Goal: Task Accomplishment & Management: Complete application form

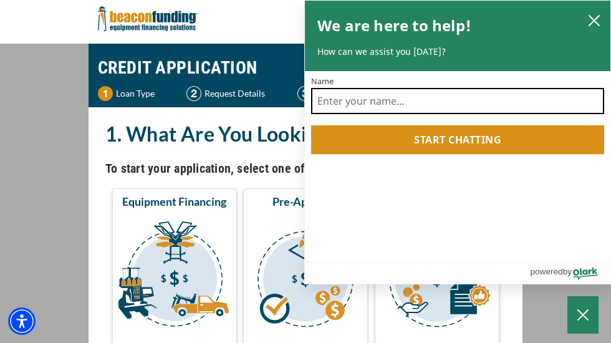
click at [398, 95] on input "Name" at bounding box center [457, 101] width 293 height 26
type input "[PERSON_NAME]"
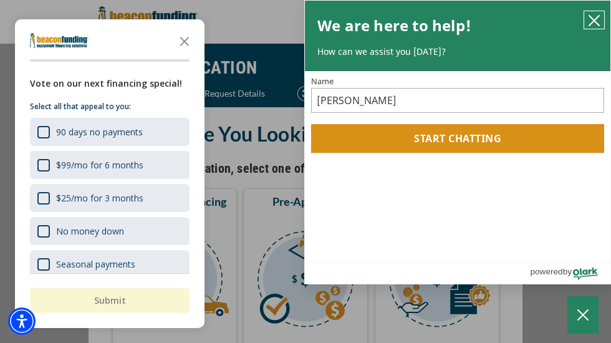
click at [593, 25] on icon "close chatbox" at bounding box center [594, 20] width 12 height 12
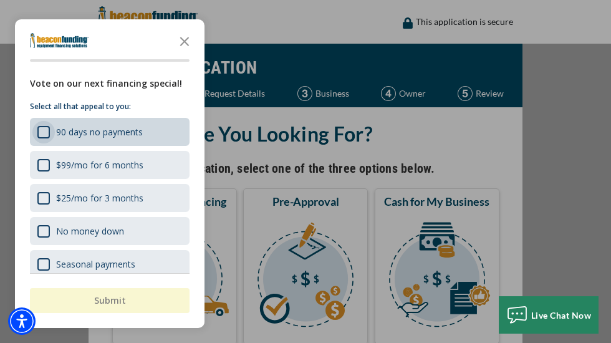
click at [43, 133] on div "90 days no payments" at bounding box center [43, 132] width 12 height 12
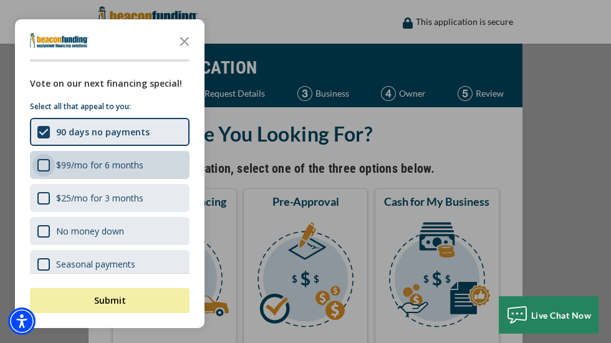
click at [44, 168] on div "$99/mo for 6 months" at bounding box center [43, 165] width 12 height 12
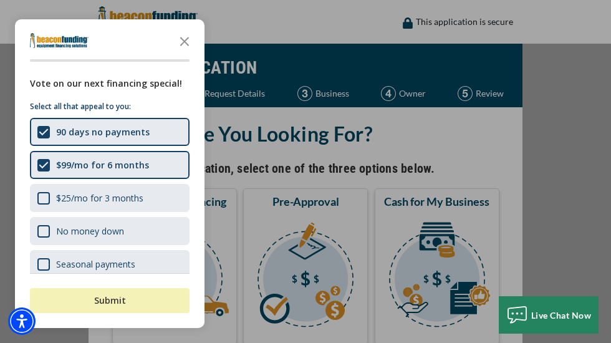
click at [107, 304] on button "Submit" at bounding box center [110, 300] width 160 height 25
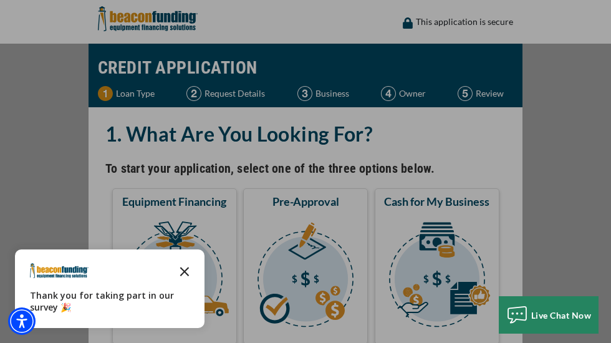
click at [185, 274] on icon "Close the survey" at bounding box center [184, 270] width 25 height 25
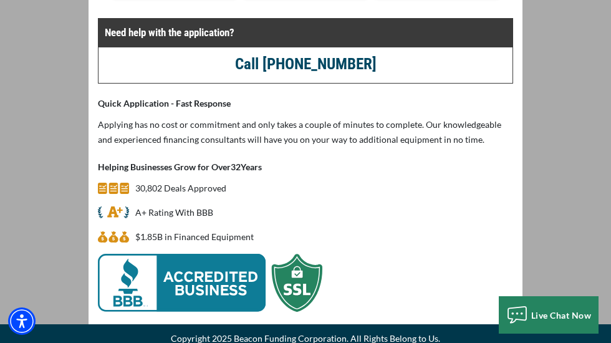
scroll to position [95, 0]
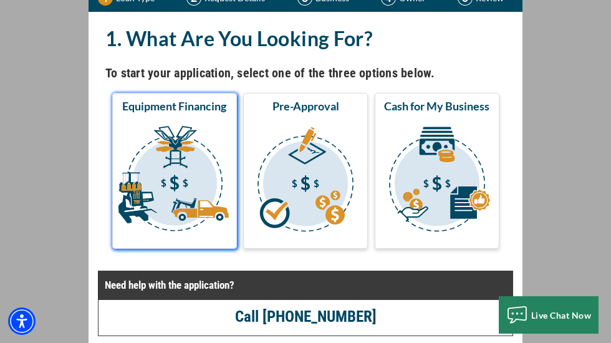
click at [167, 204] on img "submit" at bounding box center [175, 180] width 120 height 125
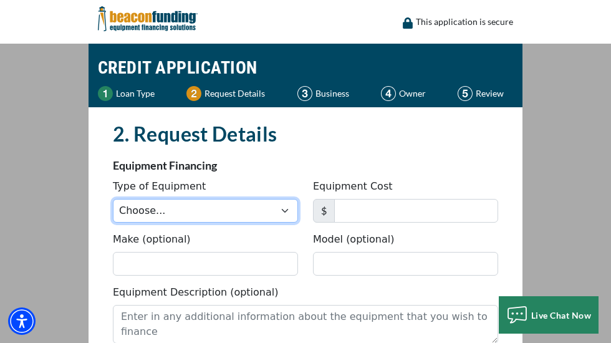
click at [170, 215] on select "Choose... Backhoe Boom/Bucket Truck Chipper Commercial Mower Crane DTG/DTF Prin…" at bounding box center [205, 211] width 185 height 24
select select "7"
click at [113, 199] on select "Choose... Backhoe Boom/Bucket Truck Chipper Commercial Mower Crane DTG/DTF Prin…" at bounding box center [205, 211] width 185 height 24
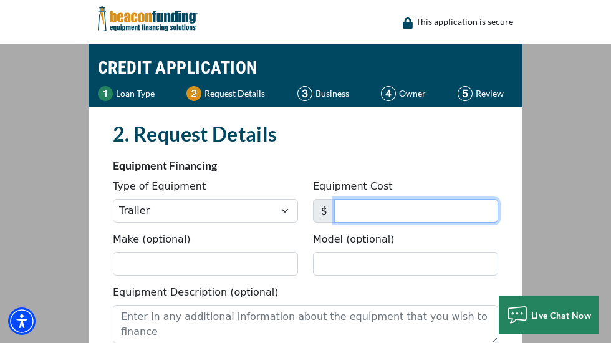
click at [365, 209] on input "Equipment Cost" at bounding box center [416, 211] width 164 height 24
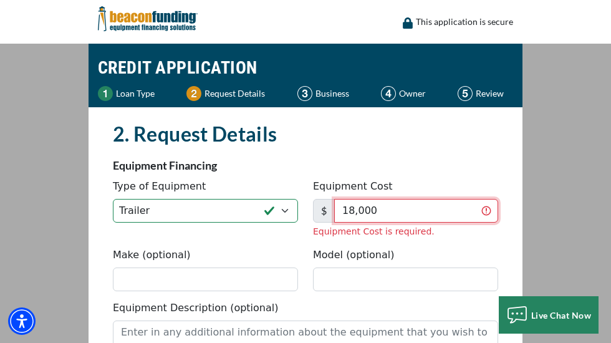
type input "18,000"
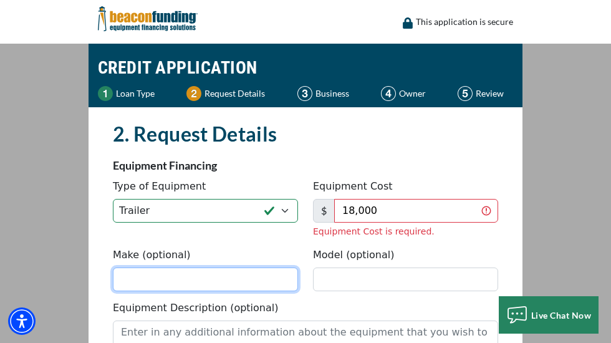
click at [264, 284] on div "Make (optional) Model (optional)" at bounding box center [305, 273] width 400 height 53
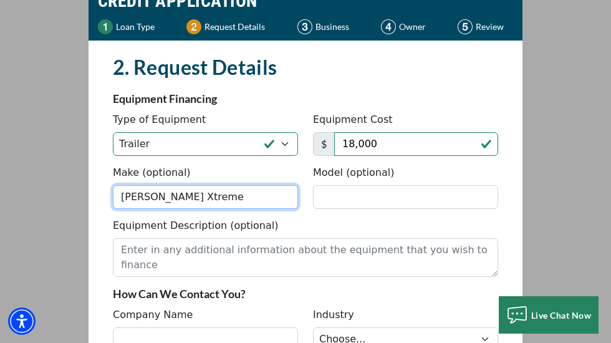
scroll to position [77, 0]
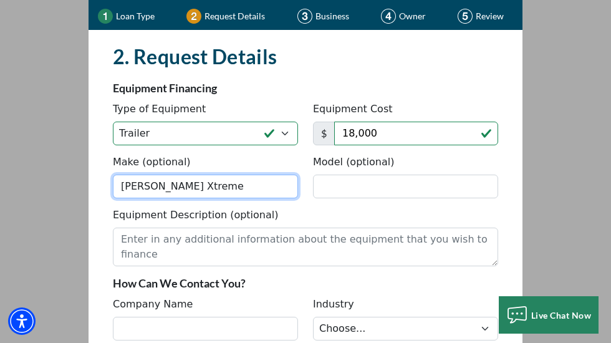
type input "Doolittle Xtreme"
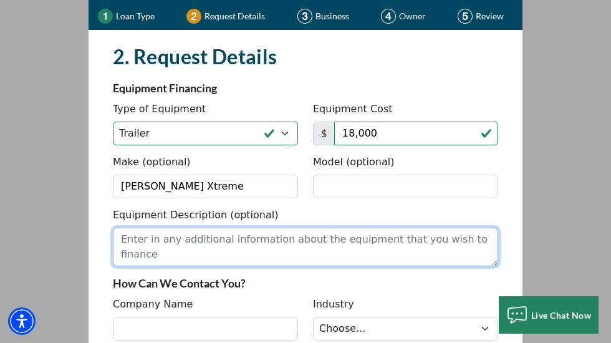
click at [135, 245] on textarea "Equipment Description (optional)" at bounding box center [305, 246] width 385 height 39
type textarea "u"
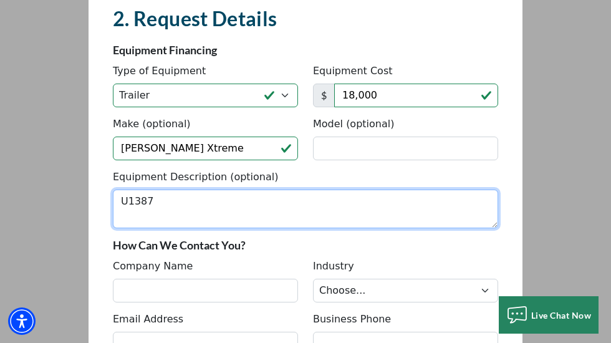
scroll to position [118, 0]
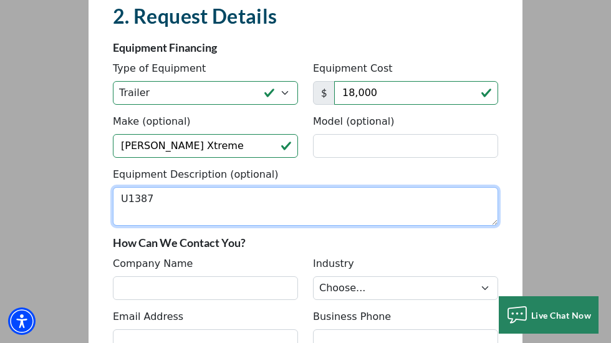
type textarea "U1387"
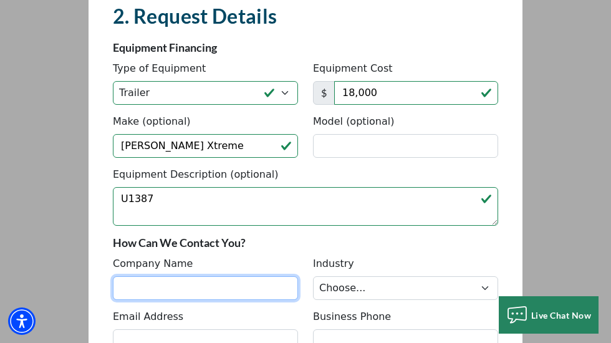
click at [138, 297] on input "Company Name" at bounding box center [205, 288] width 185 height 24
type input "T4M Trucking LLC"
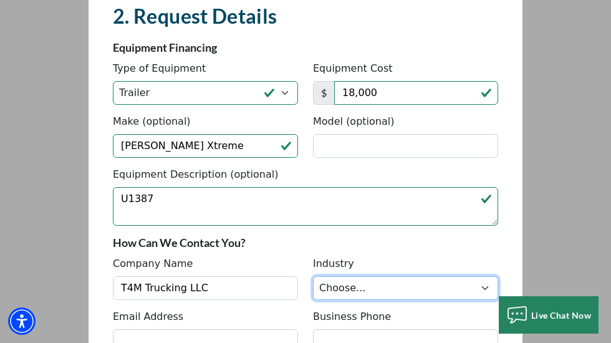
click at [337, 287] on select "Choose... Towing Landscape/Hardscape Decorated Apparel Septic Light Constructio…" at bounding box center [405, 288] width 185 height 24
select select "6"
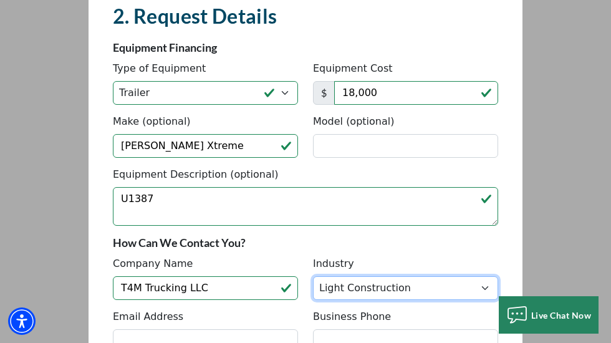
click at [313, 276] on select "Choose... Towing Landscape/Hardscape Decorated Apparel Septic Light Constructio…" at bounding box center [405, 288] width 185 height 24
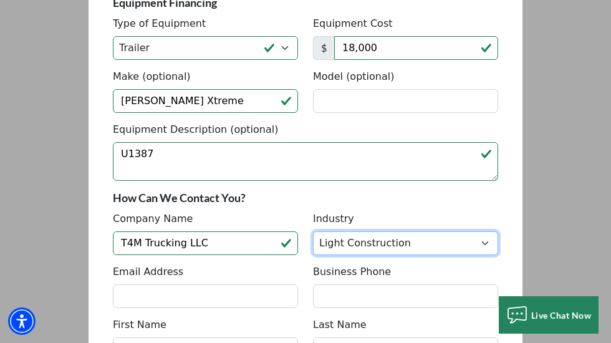
scroll to position [166, 0]
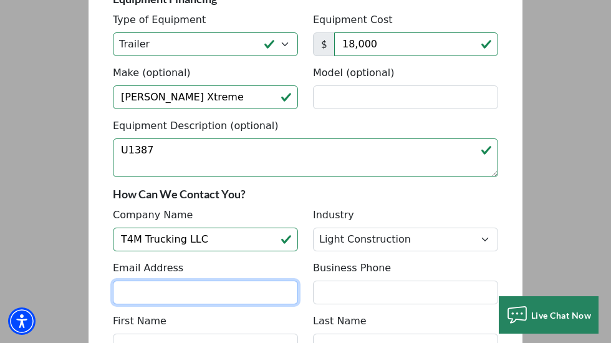
click at [231, 290] on input "Email Address" at bounding box center [205, 292] width 185 height 24
type input "[EMAIL_ADDRESS][DOMAIN_NAME]"
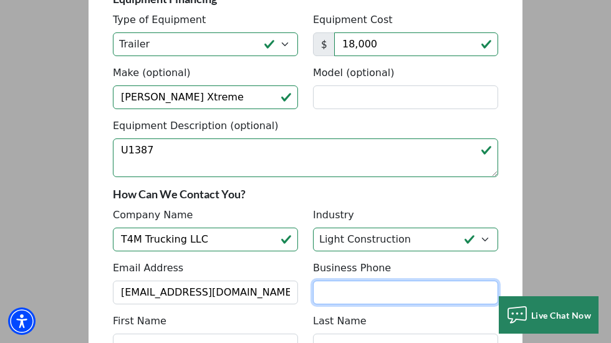
type input "3127197261"
type input "[PERSON_NAME]"
type input "[DEMOGRAPHIC_DATA]"
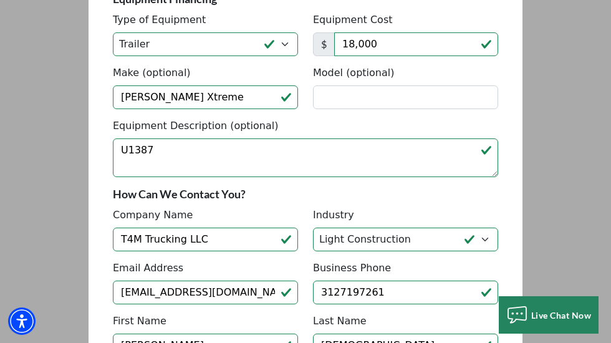
type input "[PHONE_NUMBER]"
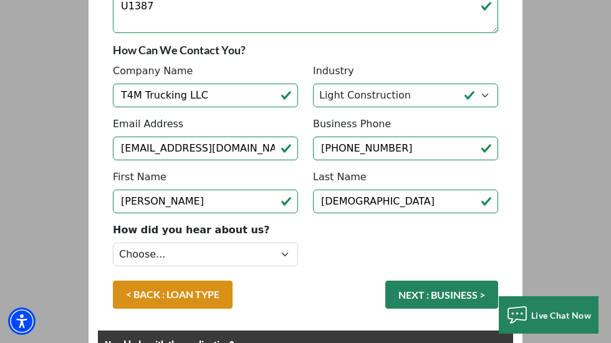
scroll to position [319, 0]
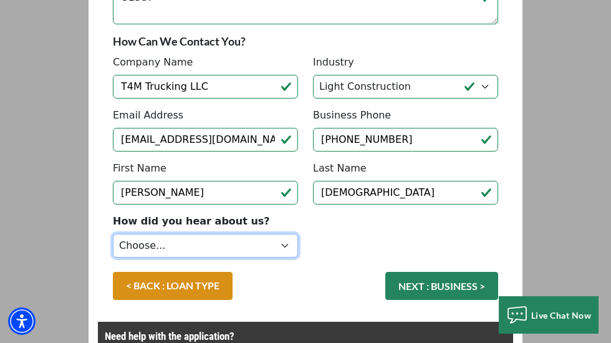
click at [284, 247] on select "Choose... Internet Search Vendor Referral Word of Mouth Client Referral Email E…" at bounding box center [205, 246] width 185 height 24
select select "5"
click at [113, 234] on select "Choose... Internet Search Vendor Referral Word of Mouth Client Referral Email E…" at bounding box center [205, 246] width 185 height 24
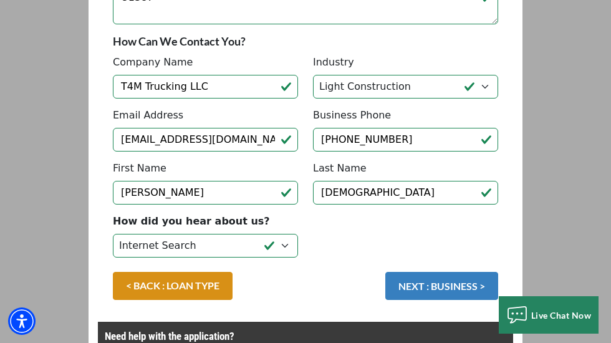
click at [424, 284] on button "NEXT : BUSINESS >" at bounding box center [441, 286] width 113 height 28
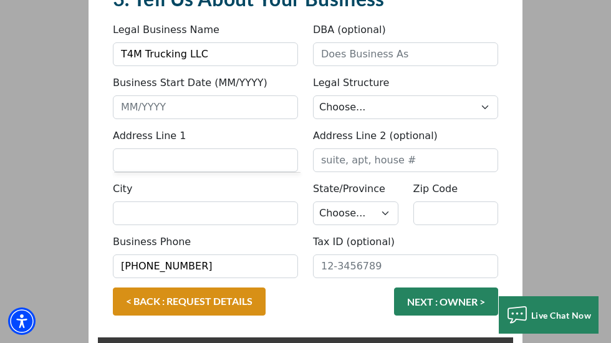
scroll to position [145, 0]
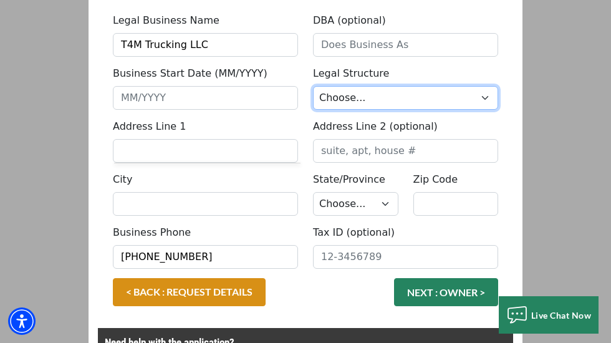
click at [482, 98] on select "Choose... Corporation LLC LLP Municipality Non-Profit Partnership Proprietorship" at bounding box center [405, 98] width 185 height 24
select select "2"
click at [313, 86] on select "Choose... Corporation LLC LLP Municipality Non-Profit Partnership Proprietorship" at bounding box center [405, 98] width 185 height 24
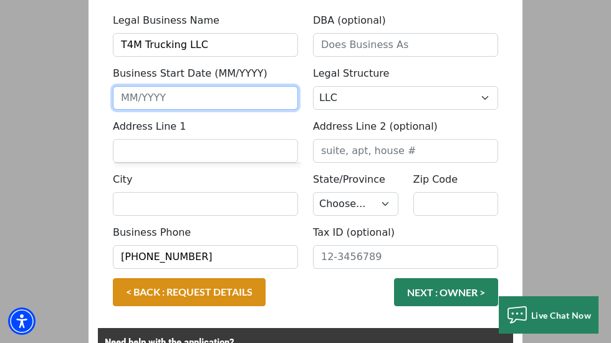
click at [244, 97] on input "Business Start Date (MM/YYYY)" at bounding box center [205, 98] width 185 height 24
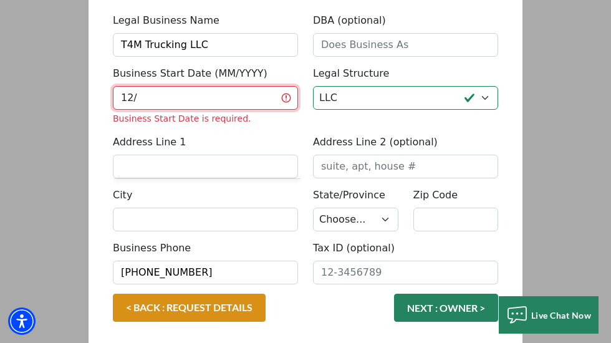
type input "1"
click at [249, 141] on fieldset "3. Tell Us About Your Business Something went wrong, please try again. Legal Bu…" at bounding box center [305, 159] width 400 height 368
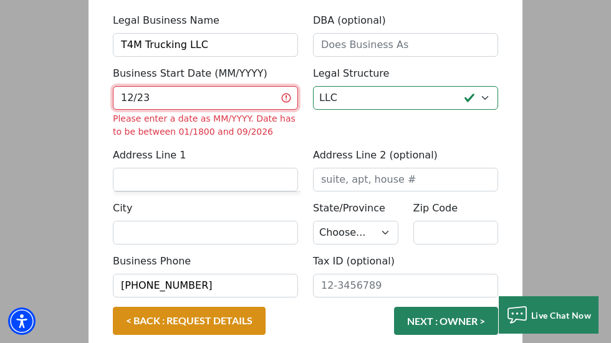
click at [146, 103] on input "12/23" at bounding box center [205, 98] width 185 height 24
type input "12/2023"
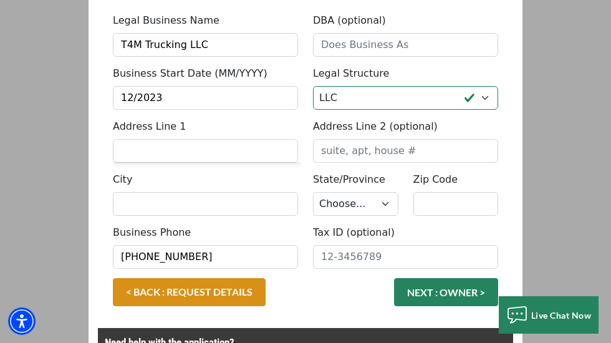
click at [302, 134] on fieldset "3. Tell Us About Your Business Something went wrong, please try again. Legal Bu…" at bounding box center [305, 151] width 400 height 353
click at [244, 154] on input "Address Line 1" at bounding box center [205, 151] width 185 height 24
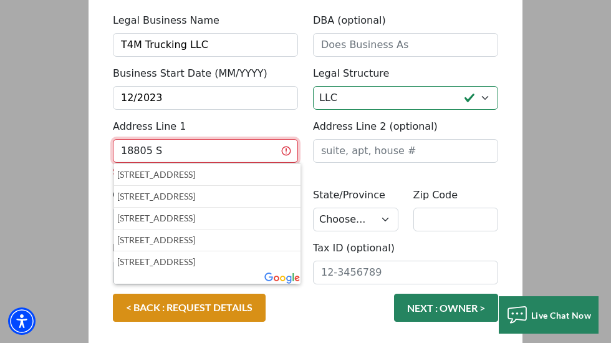
click at [135, 147] on input "18805 S" at bounding box center [205, 151] width 185 height 24
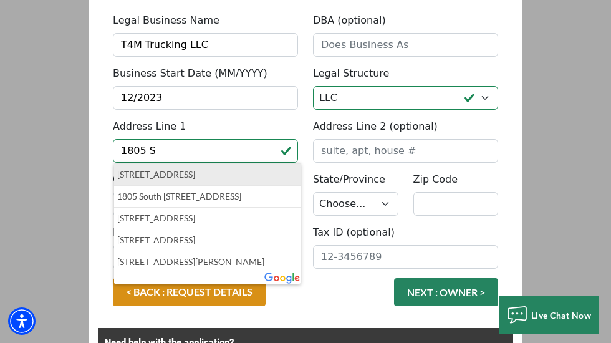
click at [160, 174] on p "1805 S 123rd Dr, Avondale, AZ, USA" at bounding box center [207, 174] width 180 height 15
type input "[STREET_ADDRESS]"
type input "Avondale"
select select "4"
type input "85323"
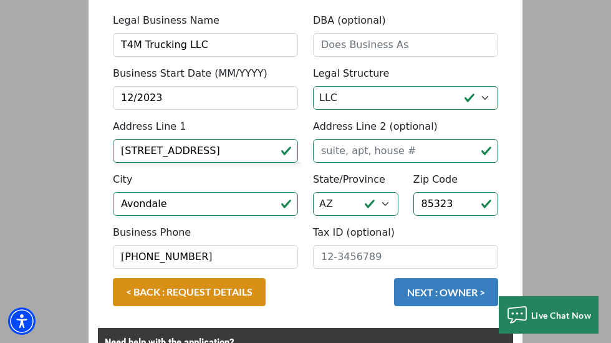
click at [435, 293] on button "NEXT : OWNER >" at bounding box center [446, 292] width 104 height 28
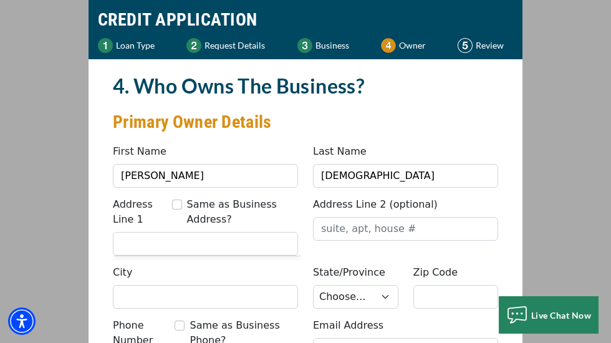
scroll to position [58, 0]
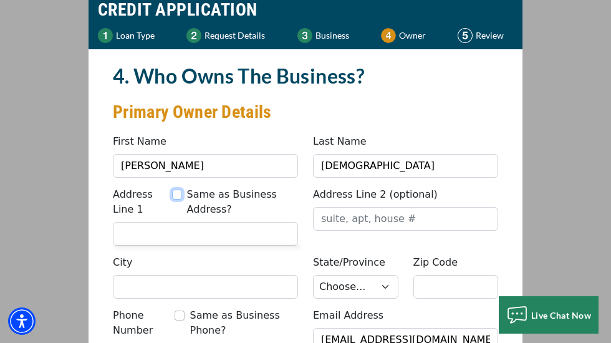
click at [178, 196] on input "Same as Business Address?" at bounding box center [177, 194] width 10 height 10
checkbox input "true"
type input "[STREET_ADDRESS]"
type input "Avondale"
select select "4"
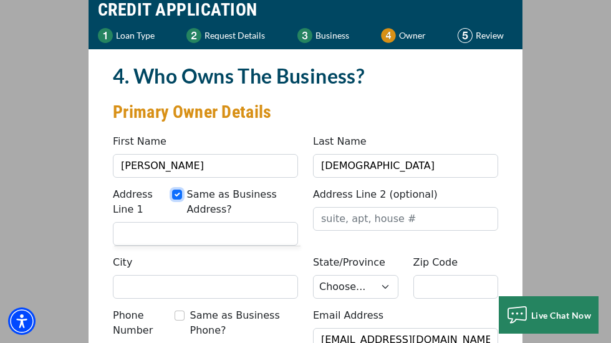
type input "85323"
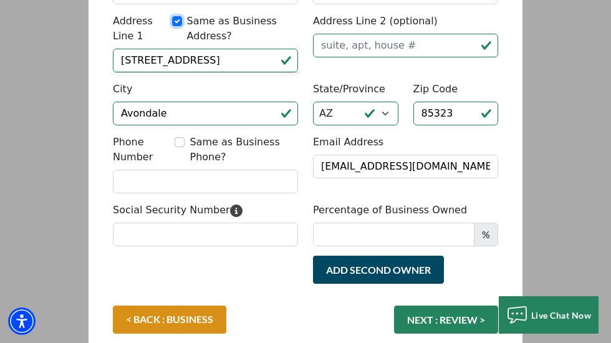
scroll to position [320, 0]
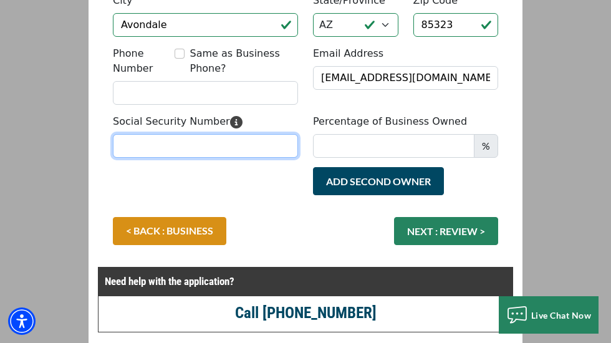
click at [156, 146] on input "Social Security Number" at bounding box center [205, 146] width 185 height 24
type input "353-64-2331"
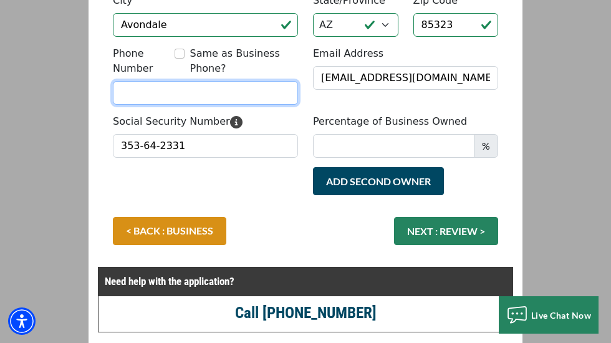
click at [165, 95] on input "Phone Number" at bounding box center [205, 93] width 185 height 24
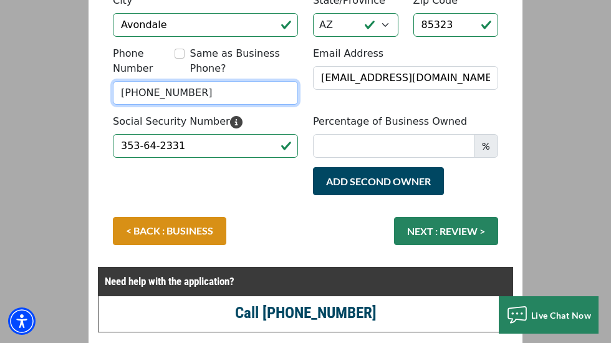
type input "(312) 719-7261"
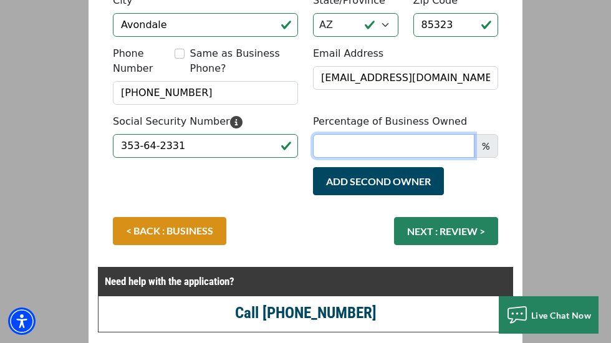
click at [453, 151] on input "Percentage of Business Owned" at bounding box center [393, 146] width 161 height 24
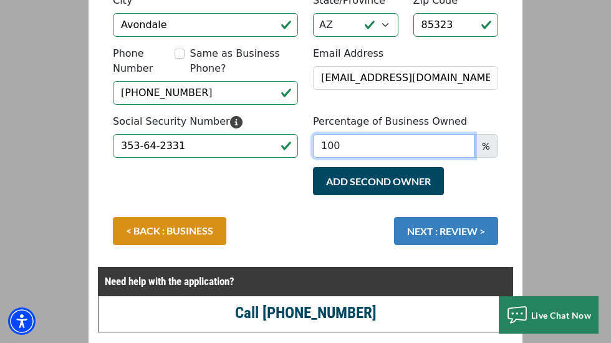
type input "100"
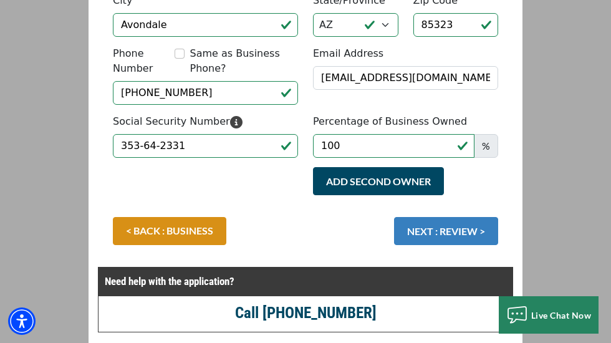
click at [430, 232] on button "NEXT : REVIEW >" at bounding box center [446, 231] width 104 height 28
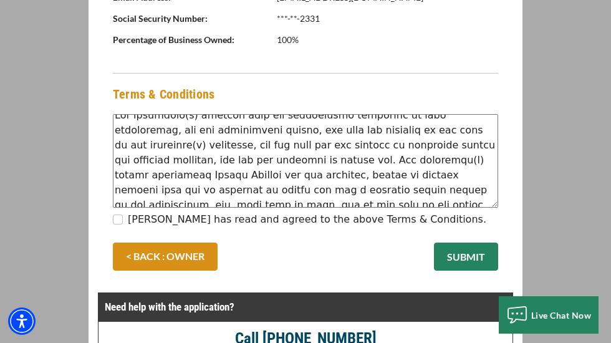
scroll to position [7, 0]
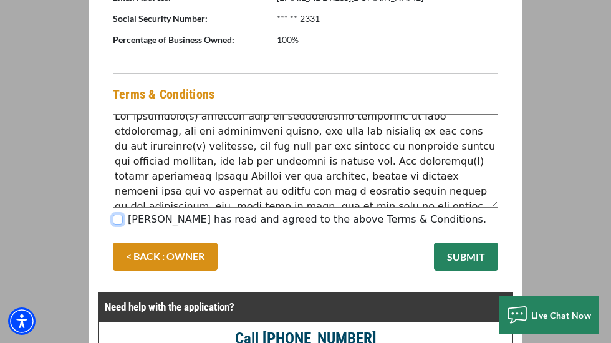
click at [122, 219] on input "[PERSON_NAME] has read and agreed to the above Terms & Conditions." at bounding box center [118, 219] width 10 height 10
checkbox input "true"
click at [473, 252] on button "SUBMIT" at bounding box center [466, 256] width 64 height 28
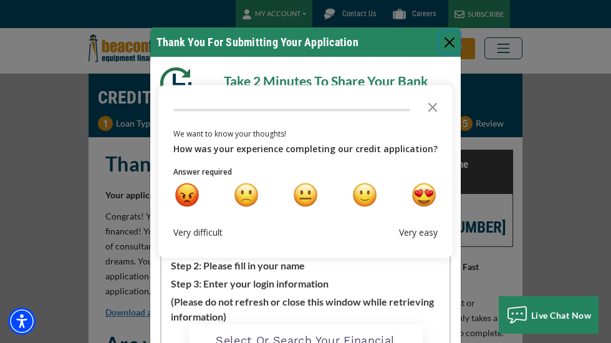
click at [414, 236] on div "Very easy" at bounding box center [418, 232] width 39 height 11
click at [423, 117] on icon "Close the survey" at bounding box center [432, 106] width 25 height 25
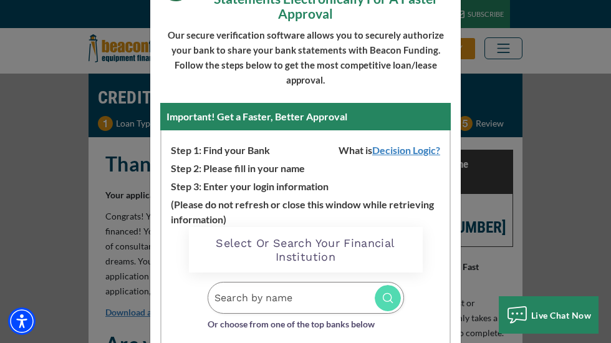
scroll to position [98, 0]
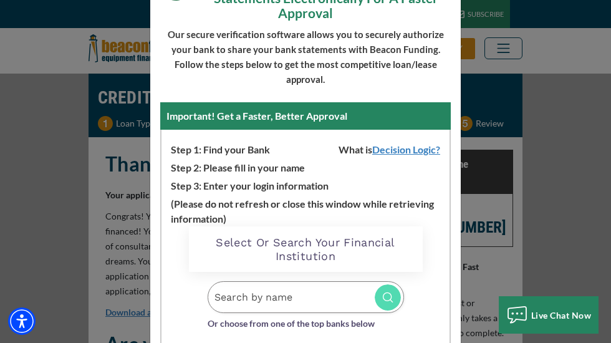
click at [269, 252] on h2 "Select Or Search Your Financial Institution" at bounding box center [305, 249] width 209 height 27
click at [285, 294] on input "Search by name" at bounding box center [306, 297] width 196 height 32
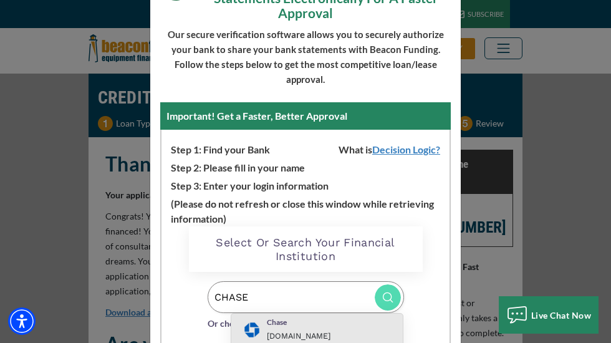
type input "CHASE"
click at [304, 333] on small "[DOMAIN_NAME]" at bounding box center [299, 335] width 64 height 9
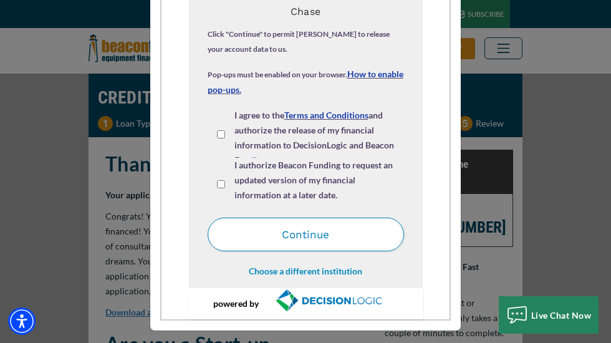
scroll to position [393, 0]
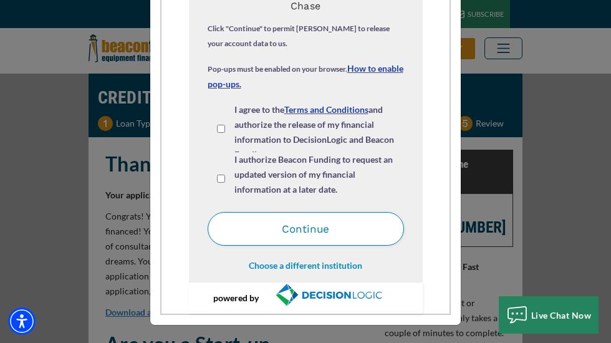
click at [221, 127] on input "I agree to the Terms and Conditions and authorize the release of my financial i…" at bounding box center [221, 129] width 8 height 8
checkbox input "true"
click at [223, 178] on input "I authorize Beacon Funding to request an updated version of my financial inform…" at bounding box center [221, 179] width 8 height 8
checkbox input "true"
click at [266, 220] on button "Continue" at bounding box center [306, 229] width 196 height 34
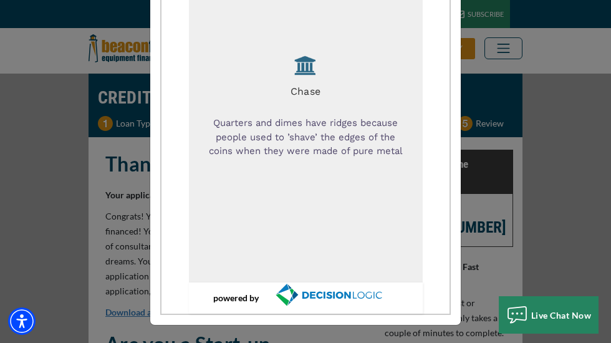
click at [243, 208] on div "Chase Quarters and dimes have ridges because people used to ’shave’ the edges o…" at bounding box center [306, 122] width 234 height 319
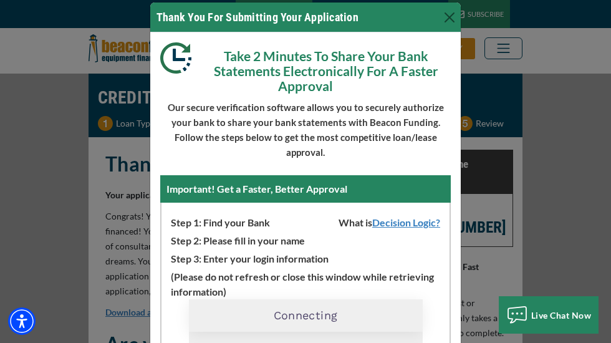
scroll to position [19, 0]
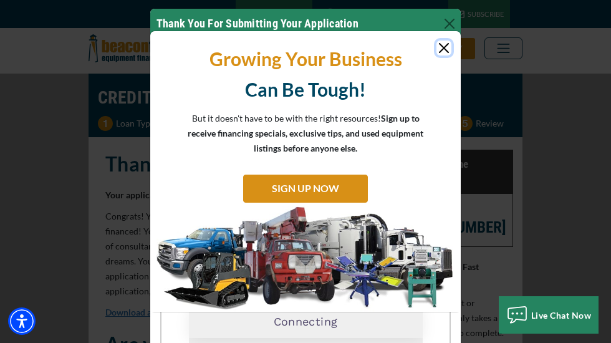
click at [447, 46] on button "Close" at bounding box center [443, 48] width 15 height 15
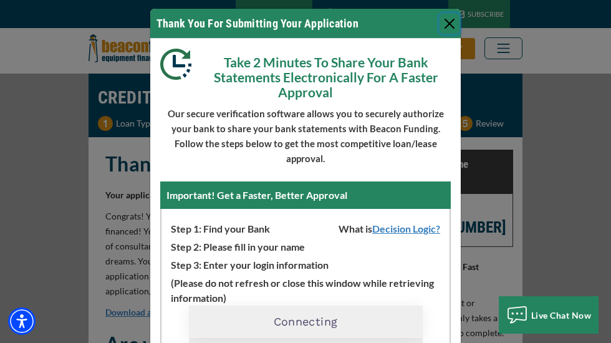
click at [448, 22] on button "Close" at bounding box center [449, 24] width 20 height 20
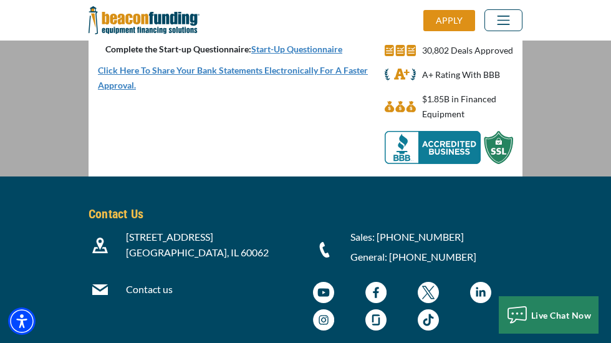
scroll to position [424, 0]
